Goal: Transaction & Acquisition: Obtain resource

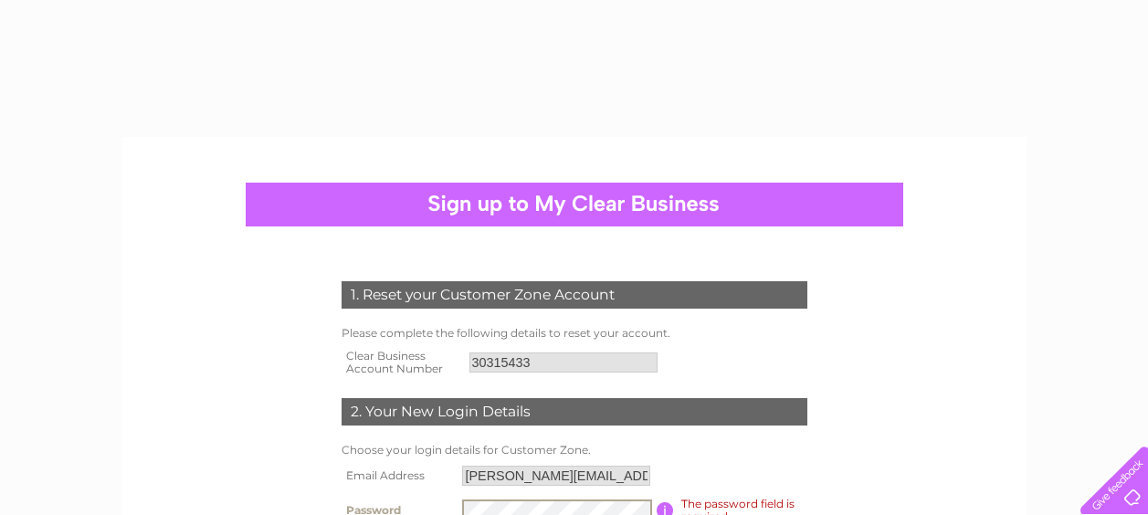
select select "1"
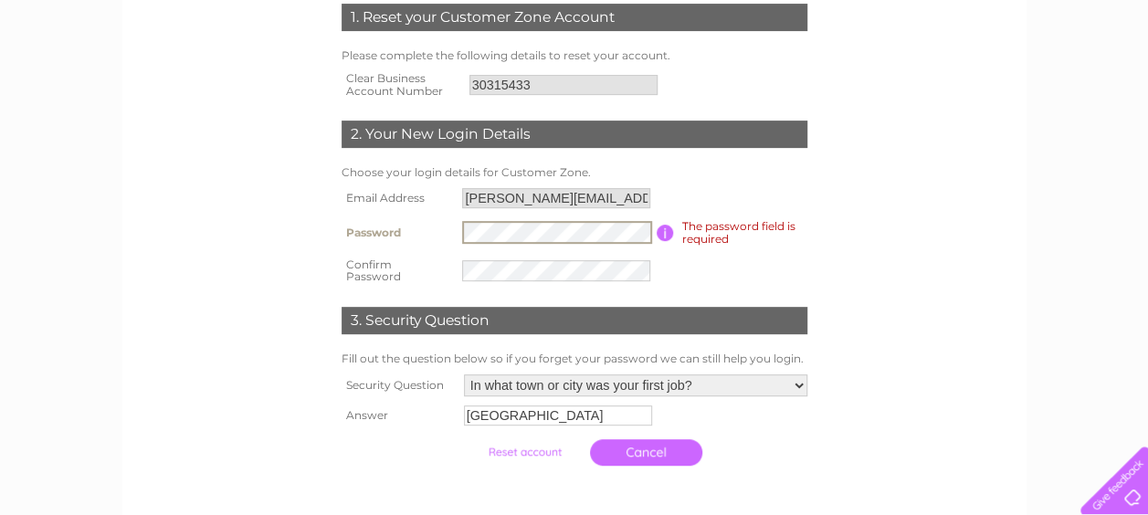
click at [216, 210] on form "1. Reset your Customer Zone Account Please complete the following details to re…" at bounding box center [575, 239] width 870 height 544
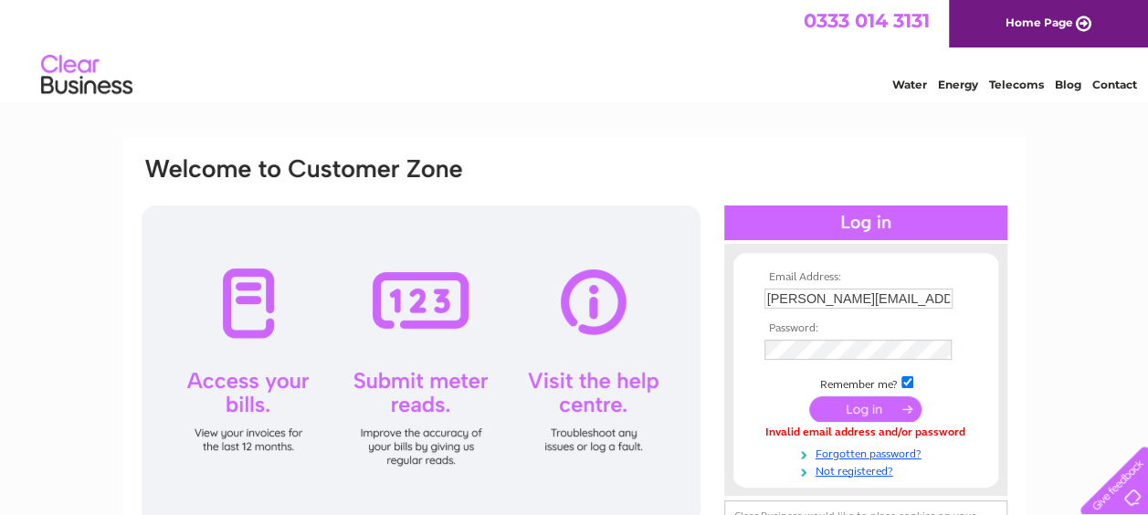
click at [859, 303] on input "[PERSON_NAME][EMAIL_ADDRESS][PERSON_NAME][DOMAIN_NAME]" at bounding box center [859, 299] width 188 height 20
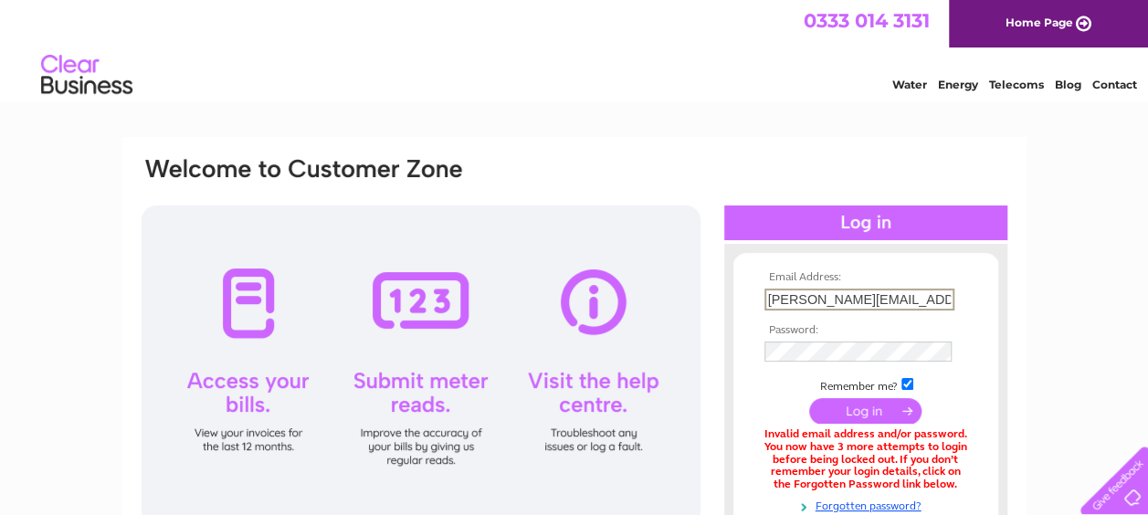
click at [847, 292] on input "john.lightbody@rabbies.com" at bounding box center [860, 300] width 190 height 22
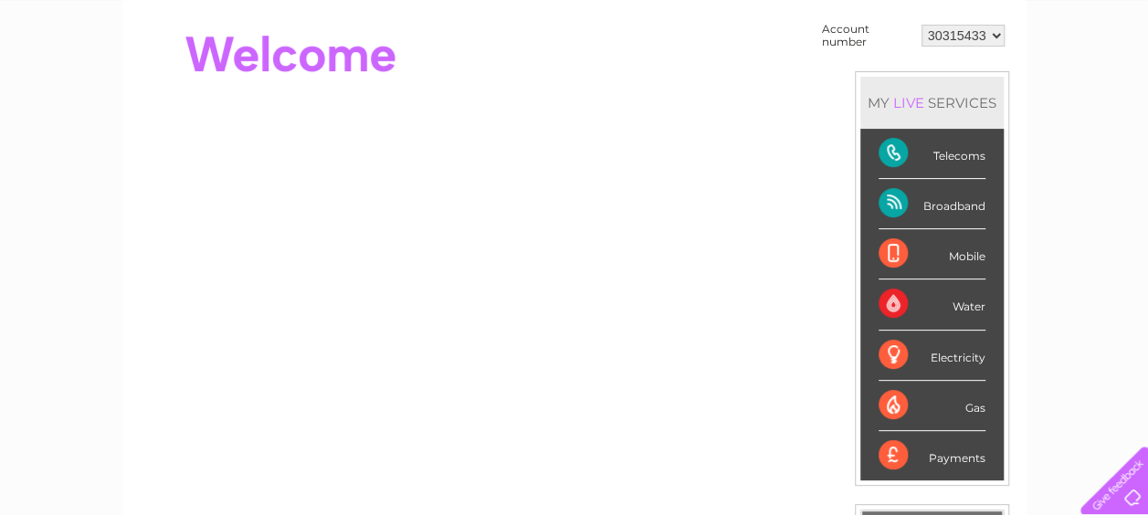
scroll to position [165, 0]
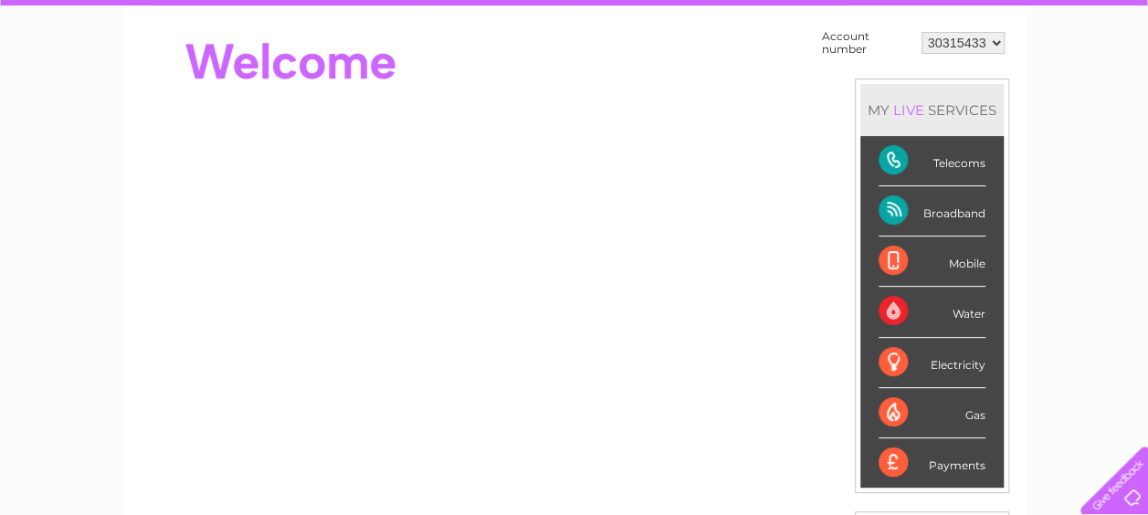
click at [822, 75] on td "Account number 30315433 MY LIVE SERVICES Telecoms Broadband Mobile Water Electr…" at bounding box center [914, 349] width 192 height 646
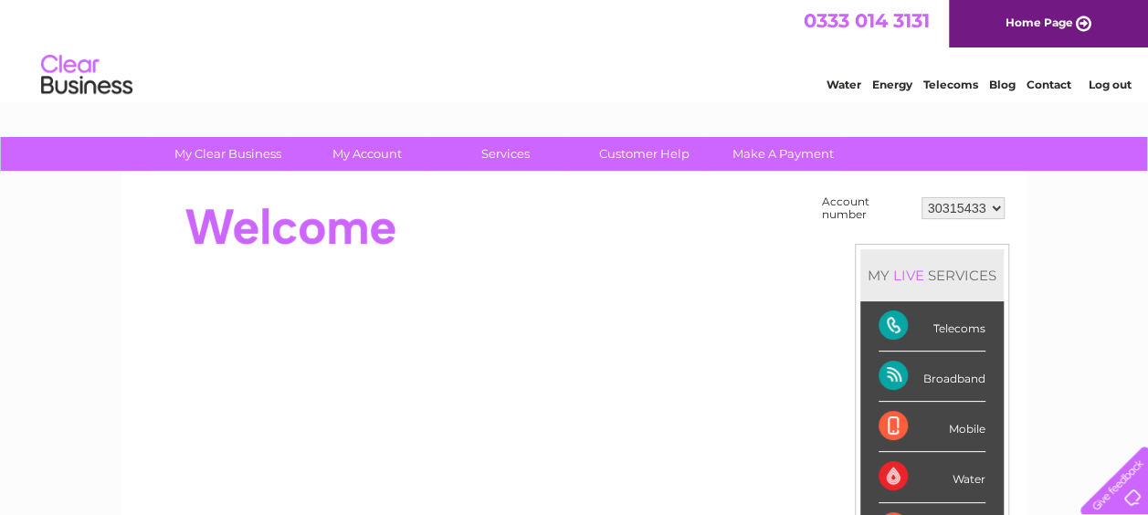
click at [990, 206] on select "30315433" at bounding box center [963, 208] width 83 height 22
click at [662, 241] on div at bounding box center [472, 227] width 665 height 73
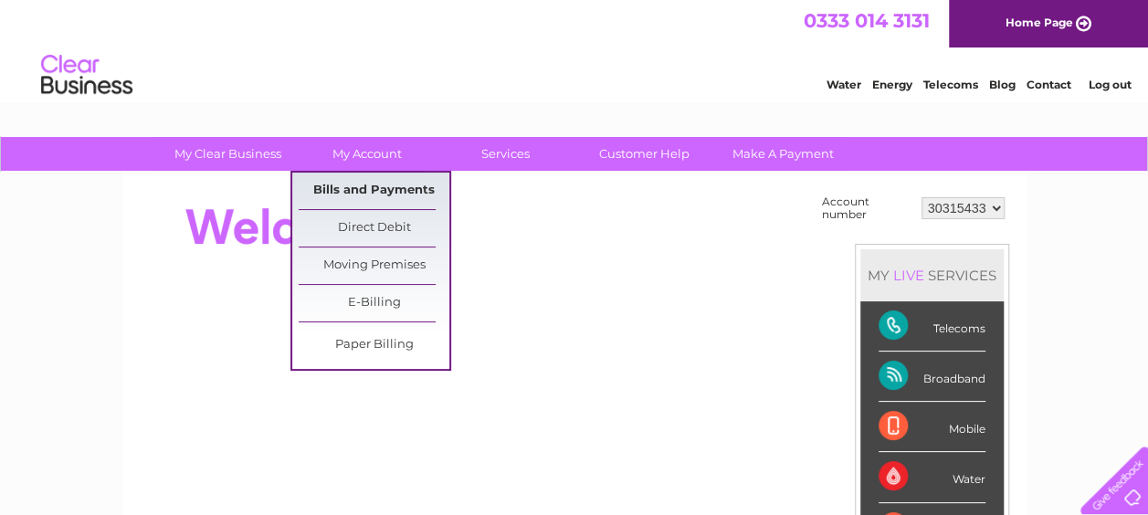
click at [367, 184] on link "Bills and Payments" at bounding box center [374, 191] width 151 height 37
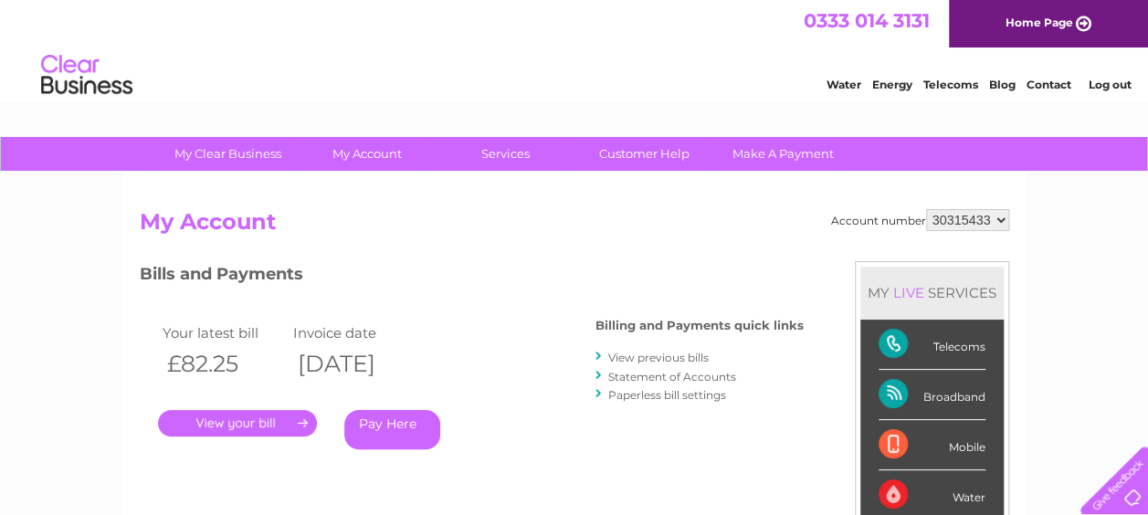
click at [249, 420] on link "." at bounding box center [237, 423] width 159 height 26
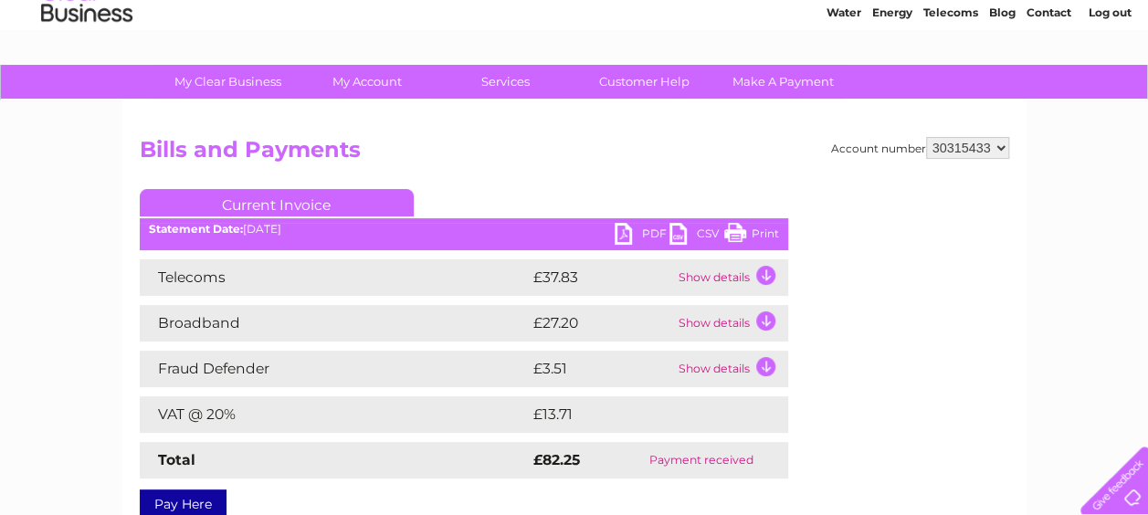
scroll to position [65, 0]
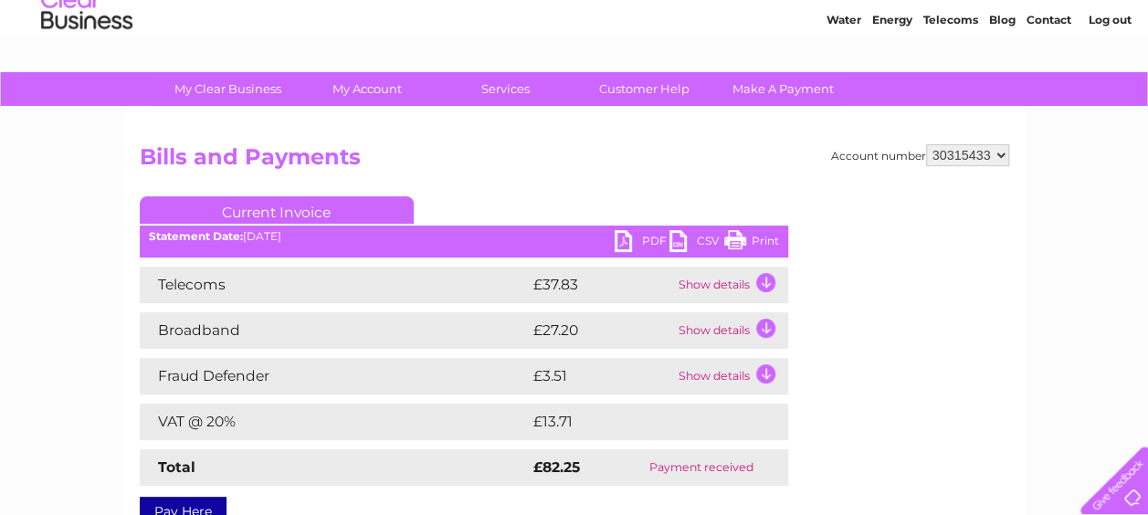
click at [672, 238] on link "CSV" at bounding box center [697, 243] width 55 height 26
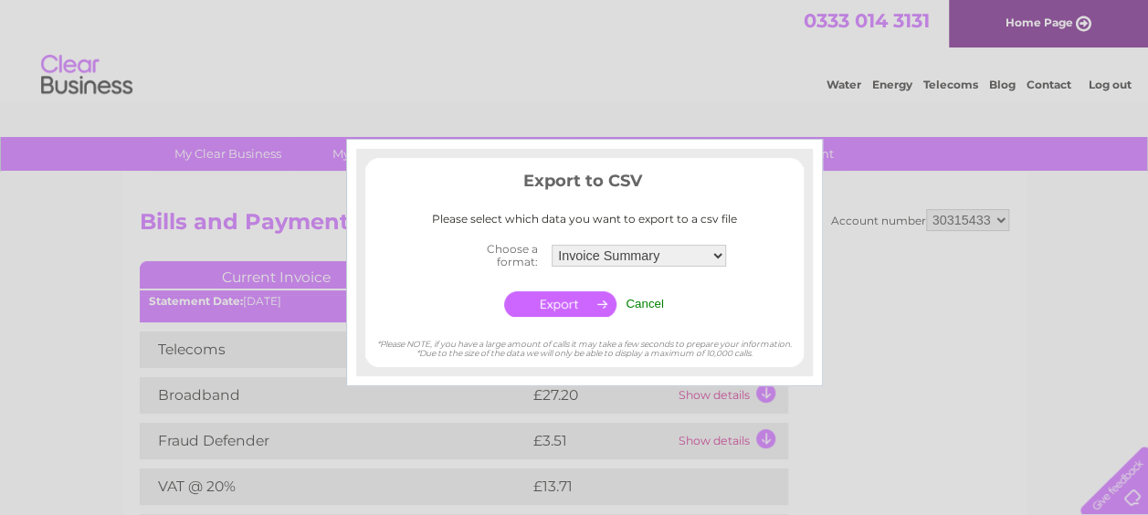
click at [645, 300] on input "Cancel" at bounding box center [645, 304] width 38 height 14
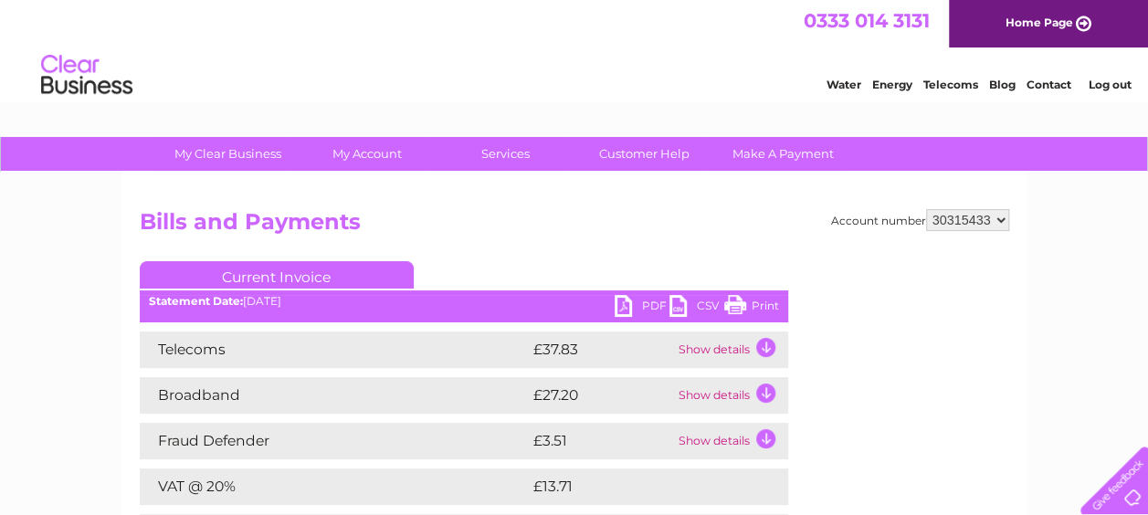
click at [620, 304] on link "PDF" at bounding box center [642, 308] width 55 height 26
click at [1050, 82] on link "Contact" at bounding box center [1049, 85] width 45 height 14
